Goal: Task Accomplishment & Management: Use online tool/utility

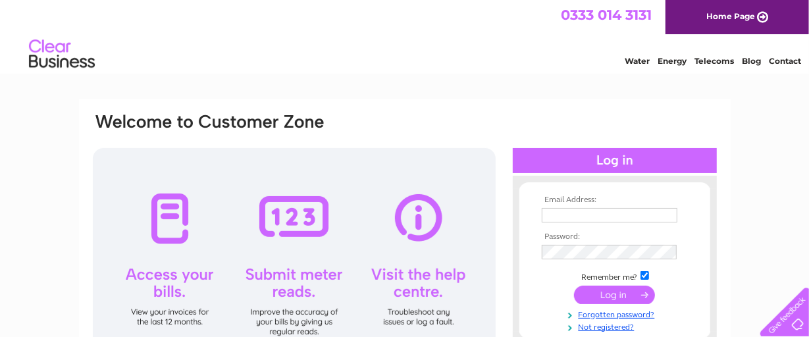
type input "[EMAIL_ADDRESS][DOMAIN_NAME]"
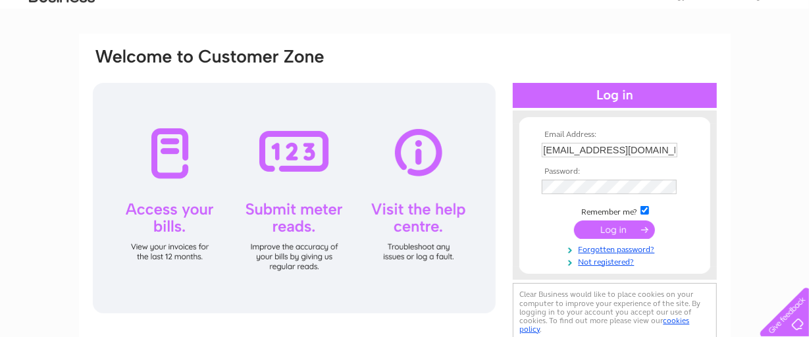
scroll to position [88, 0]
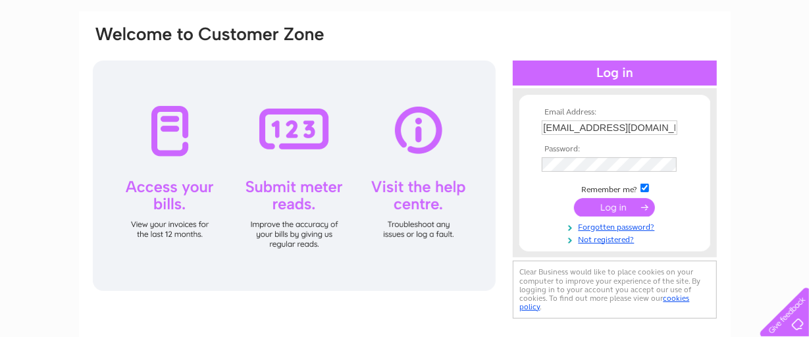
click at [610, 205] on input "submit" at bounding box center [614, 207] width 81 height 18
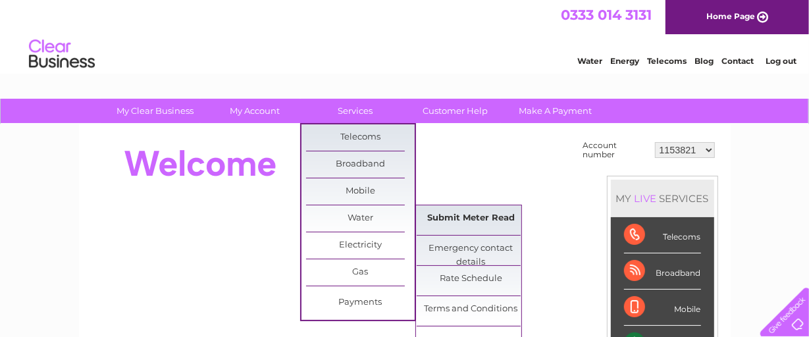
click at [494, 216] on link "Submit Meter Read" at bounding box center [471, 218] width 109 height 26
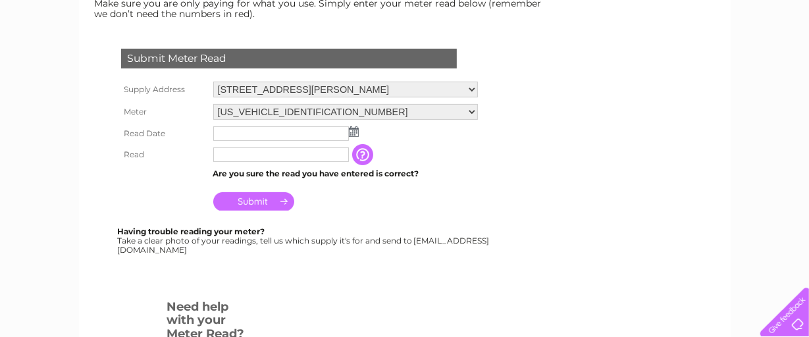
scroll to position [205, 0]
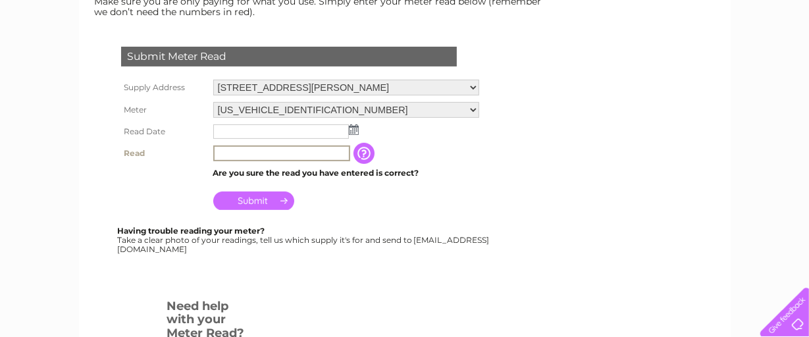
click at [225, 154] on input "text" at bounding box center [281, 154] width 137 height 16
type input "1189"
click at [354, 128] on img at bounding box center [354, 129] width 10 height 11
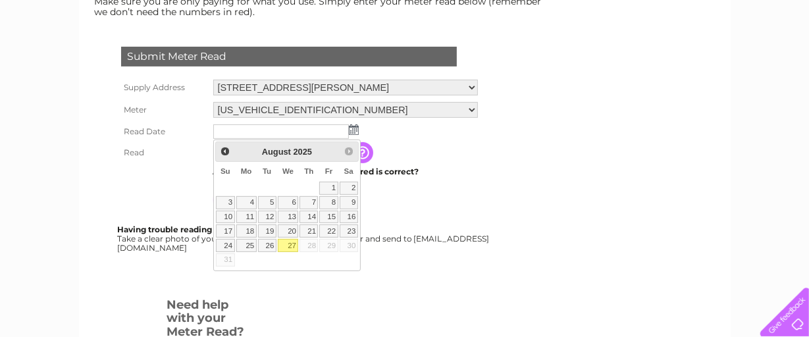
click at [299, 252] on link "27" at bounding box center [288, 245] width 21 height 13
type input "2025/08/27"
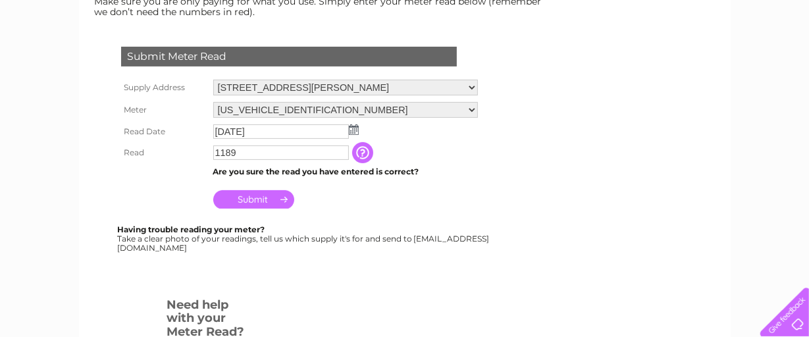
click at [237, 198] on input "Submit" at bounding box center [253, 199] width 81 height 18
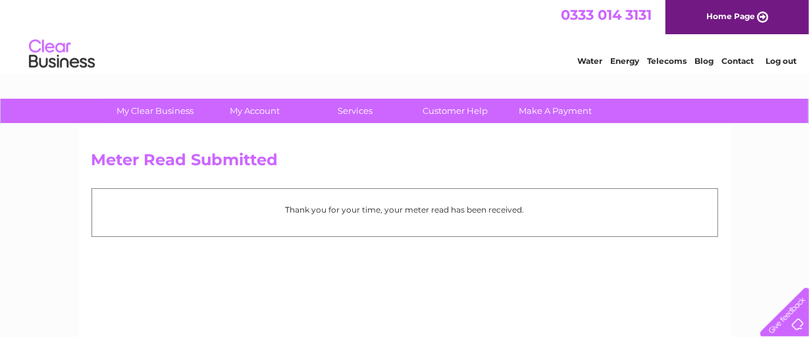
click at [784, 66] on link "Log out" at bounding box center [781, 61] width 31 height 10
